Goal: Information Seeking & Learning: Learn about a topic

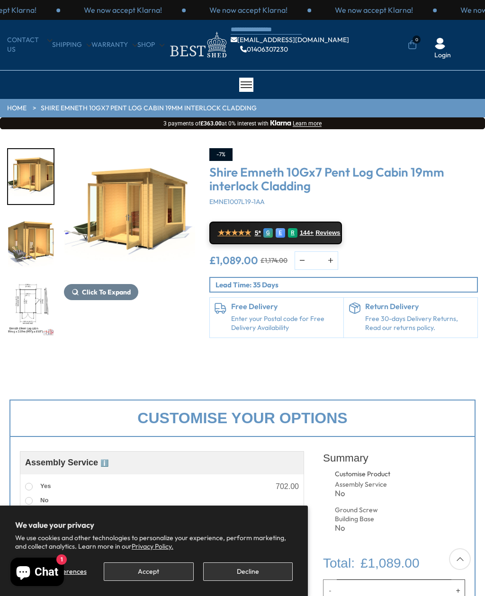
click at [157, 567] on button "Accept" at bounding box center [148, 571] width 89 height 18
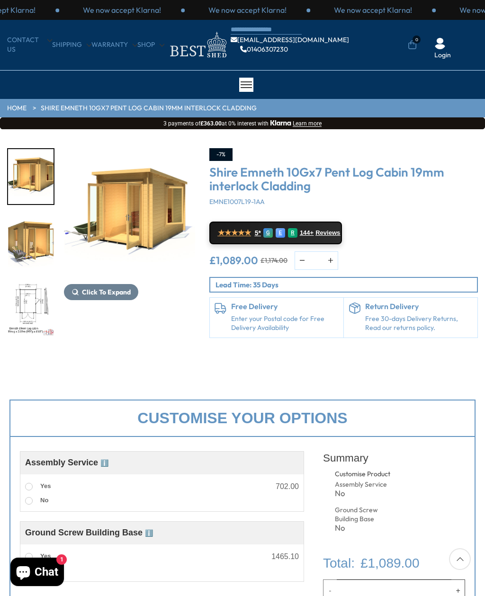
click at [27, 591] on div "Customise Product Assembly Service ℹ️ Assembly Service Choosing your building w…" at bounding box center [162, 548] width 284 height 204
click at [117, 286] on button "Click To Expand" at bounding box center [101, 292] width 74 height 16
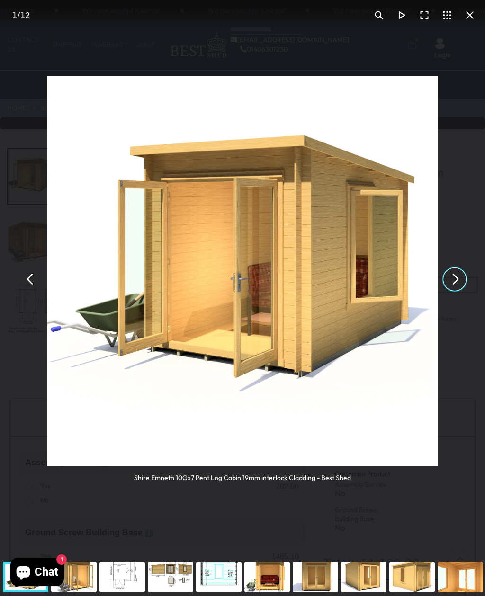
click at [455, 271] on button "You can close this modal content with the ESC key" at bounding box center [454, 279] width 23 height 23
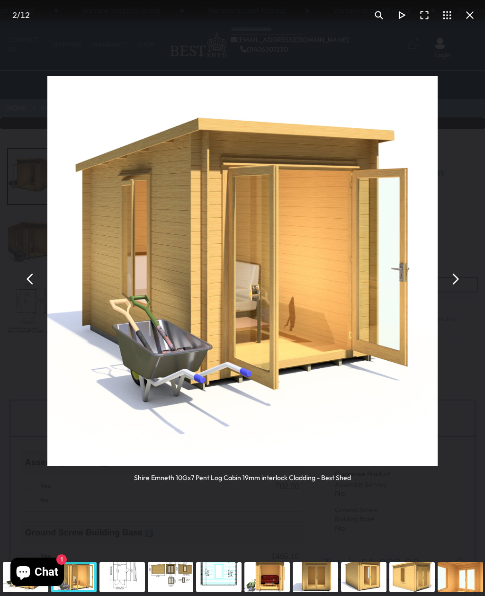
click at [454, 272] on button "You can close this modal content with the ESC key" at bounding box center [454, 279] width 23 height 23
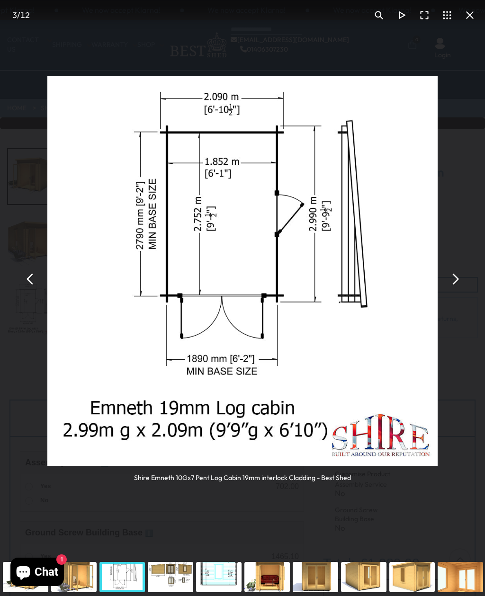
click at [454, 275] on button "You can close this modal content with the ESC key" at bounding box center [454, 279] width 23 height 23
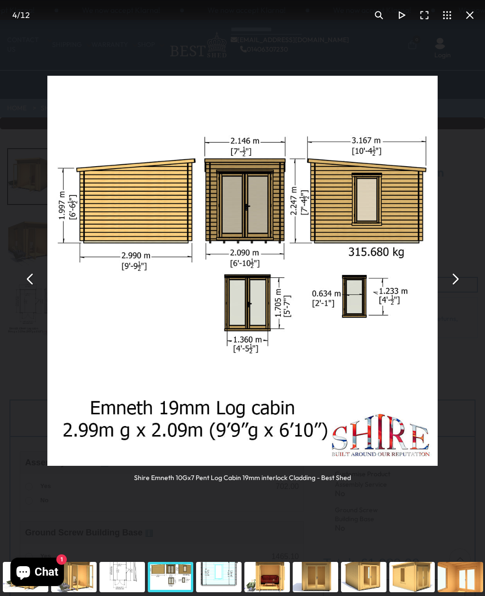
click at [457, 274] on button "You can close this modal content with the ESC key" at bounding box center [454, 279] width 23 height 23
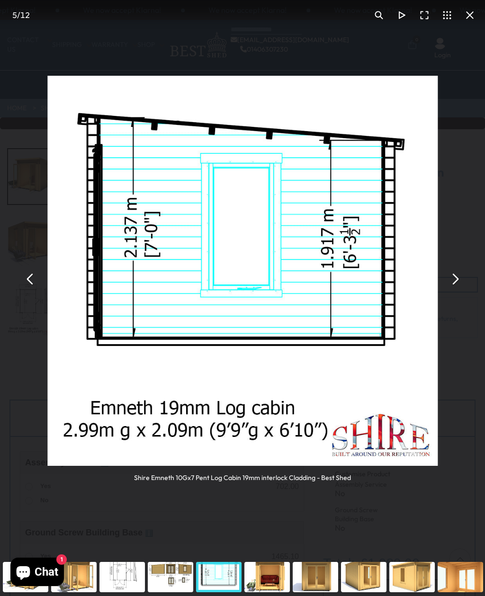
click at [456, 274] on button "You can close this modal content with the ESC key" at bounding box center [454, 279] width 23 height 23
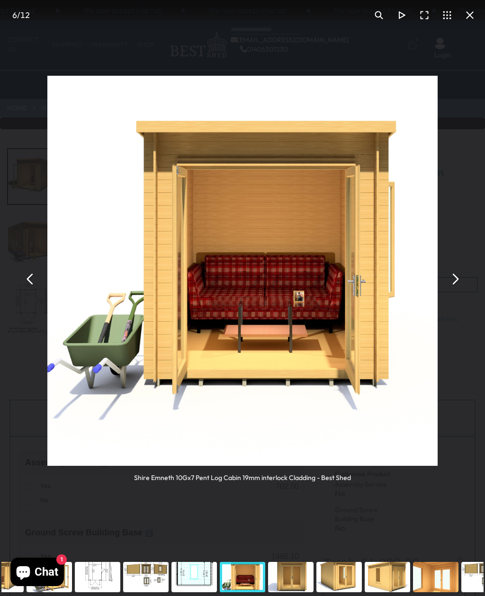
click at [456, 272] on button "You can close this modal content with the ESC key" at bounding box center [454, 279] width 23 height 23
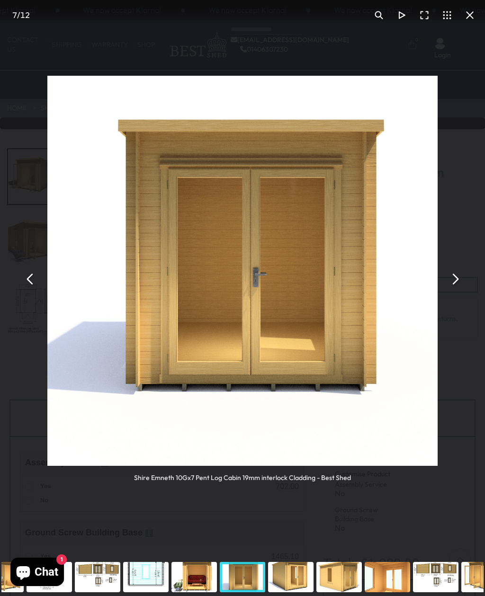
click at [453, 269] on button "You can close this modal content with the ESC key" at bounding box center [454, 279] width 23 height 23
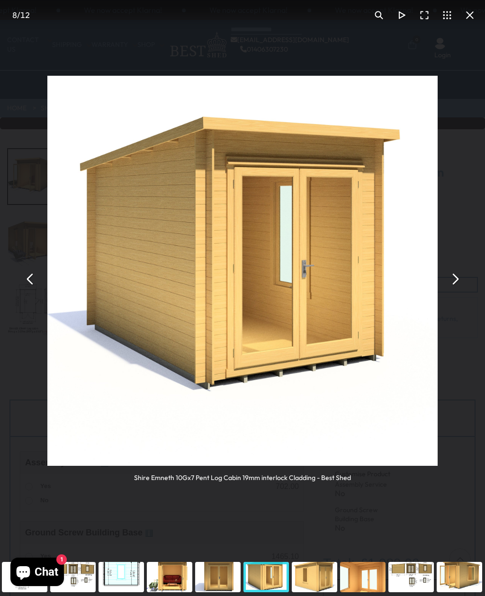
click at [460, 268] on button "You can close this modal content with the ESC key" at bounding box center [454, 279] width 23 height 23
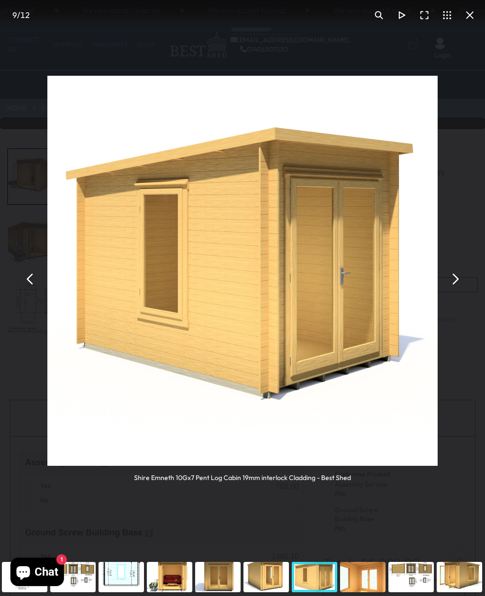
click at [460, 268] on button "You can close this modal content with the ESC key" at bounding box center [454, 279] width 23 height 23
